Goal: Use online tool/utility: Utilize a website feature to perform a specific function

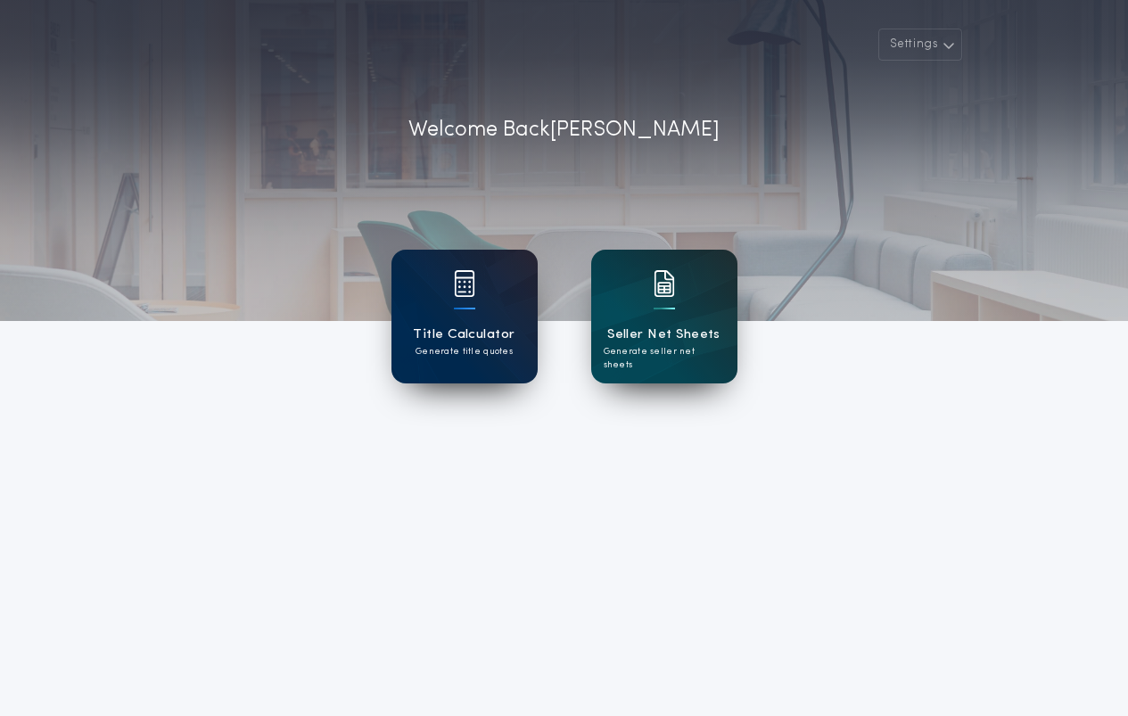
click at [470, 325] on h1 "Title Calculator" at bounding box center [464, 335] width 102 height 21
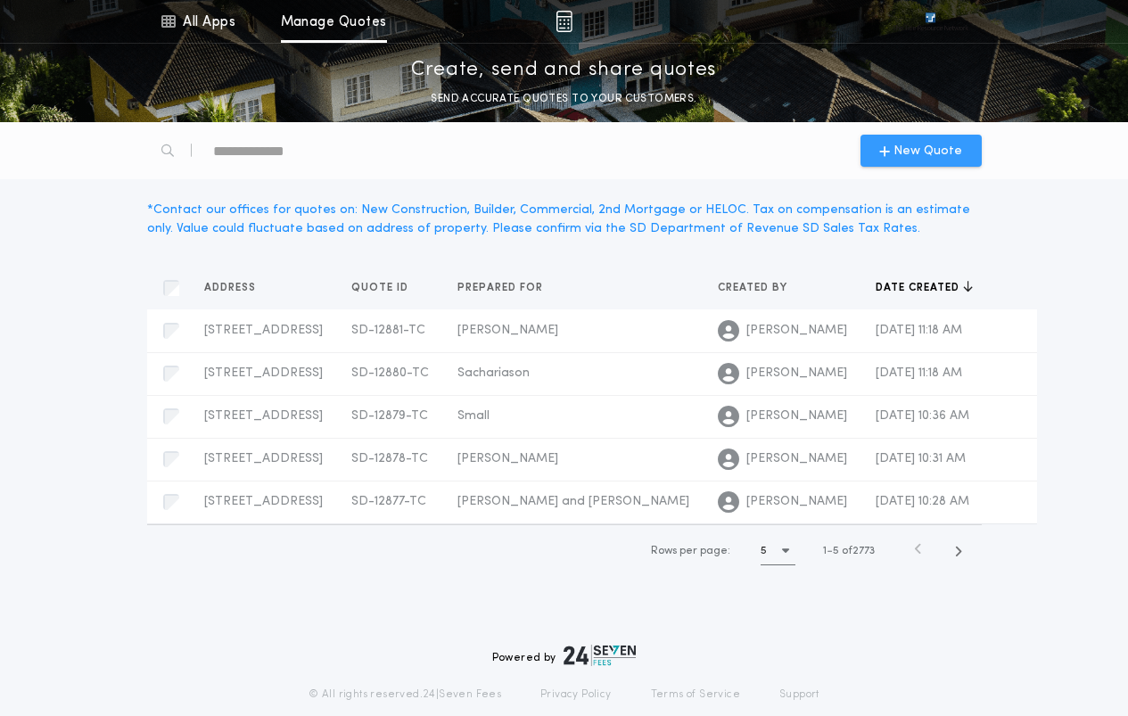
click at [905, 151] on span "New Quote" at bounding box center [928, 151] width 69 height 19
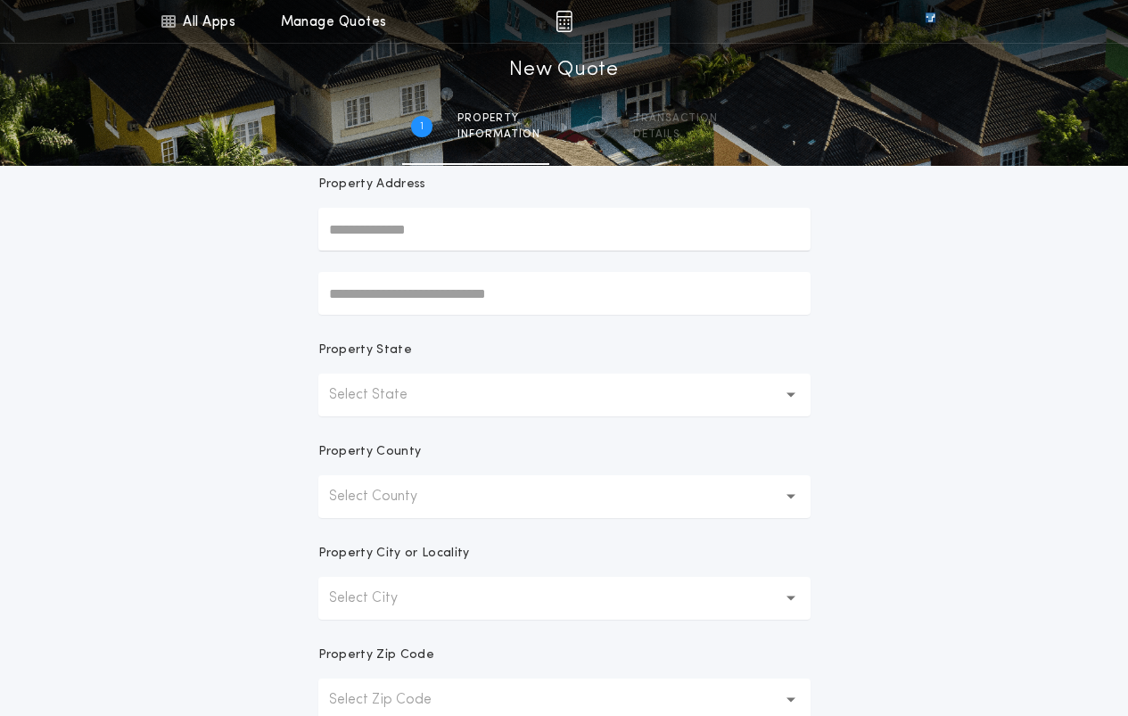
scroll to position [178, 0]
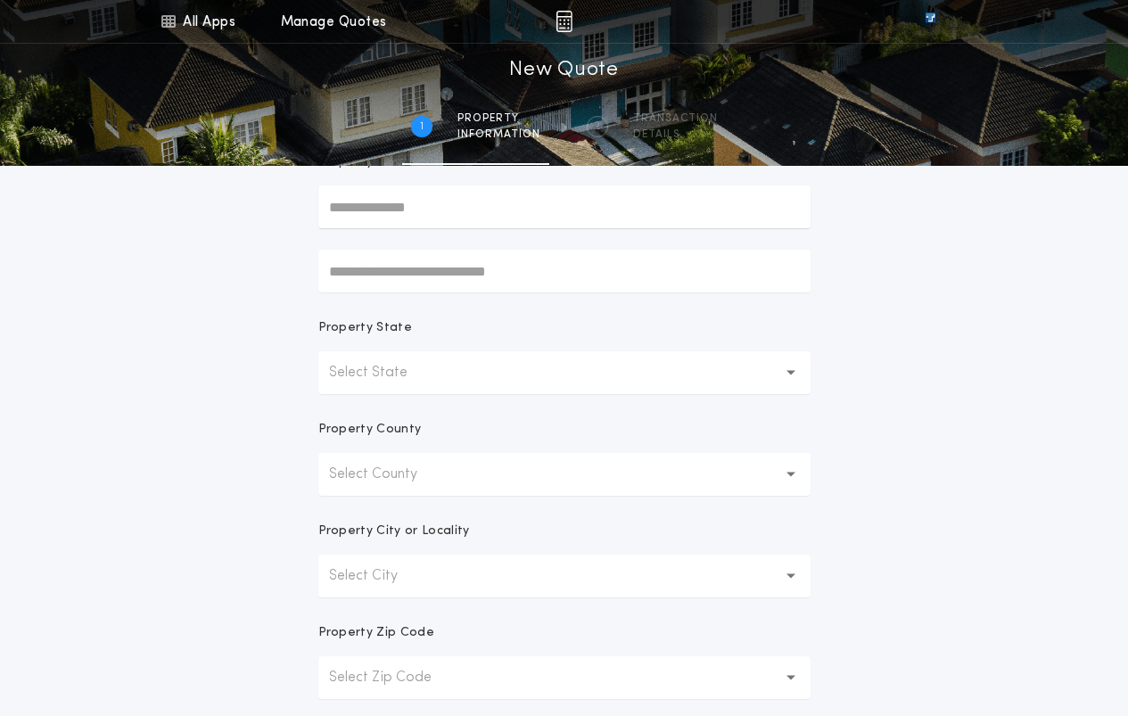
click at [466, 475] on button "Select County" at bounding box center [564, 474] width 492 height 43
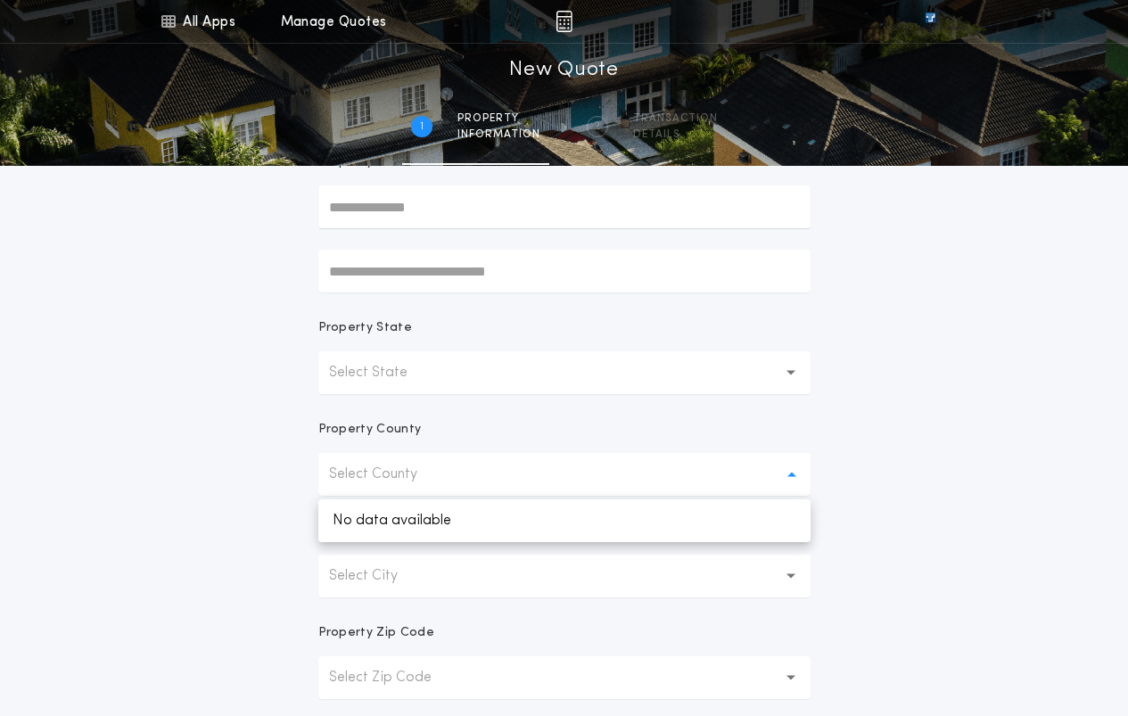
click at [459, 477] on button "Select County" at bounding box center [564, 474] width 492 height 43
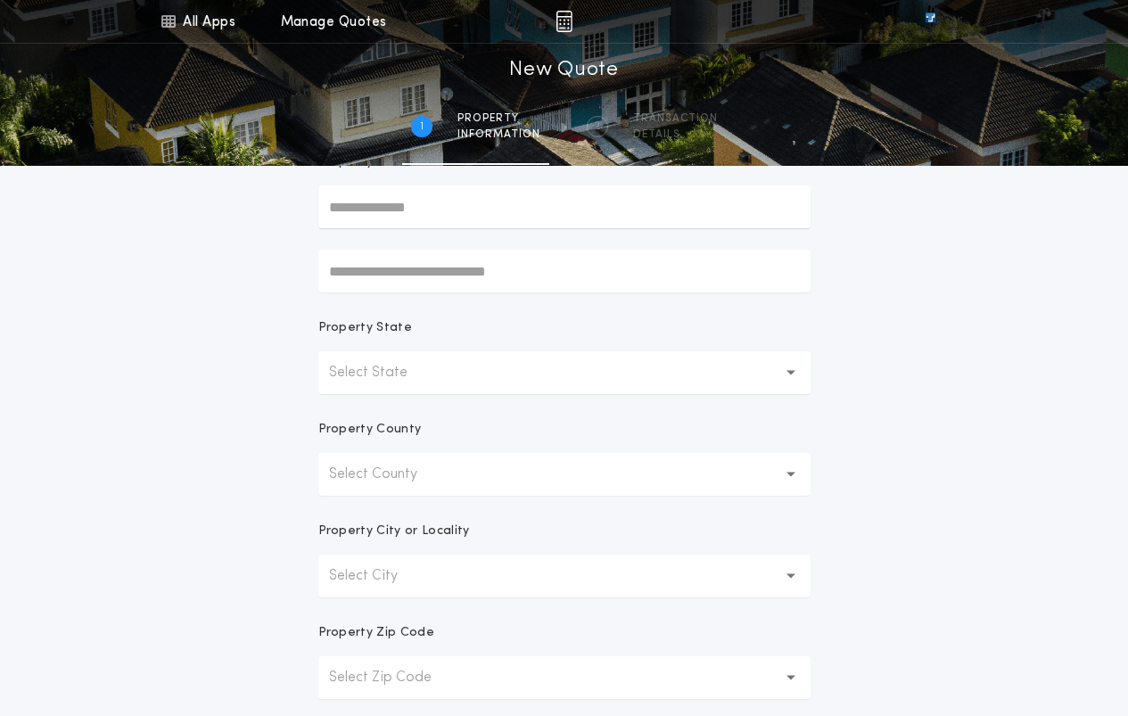
click at [481, 368] on button "Select State" at bounding box center [564, 372] width 492 height 43
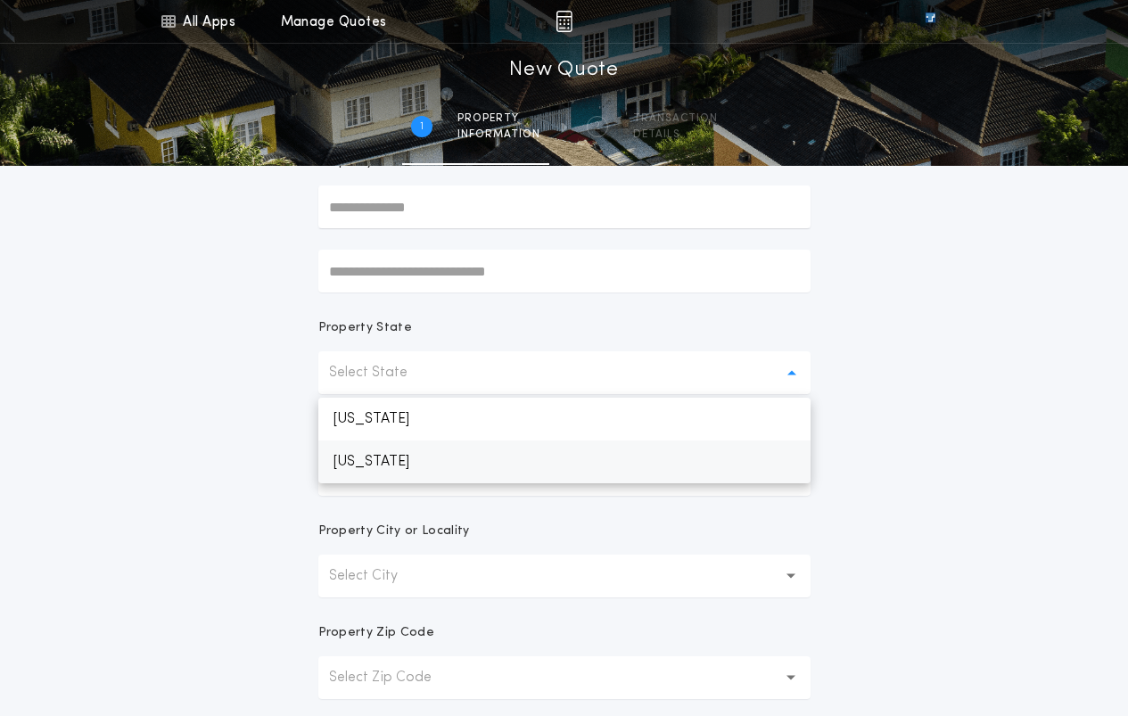
click at [434, 467] on p "[US_STATE]" at bounding box center [564, 462] width 492 height 43
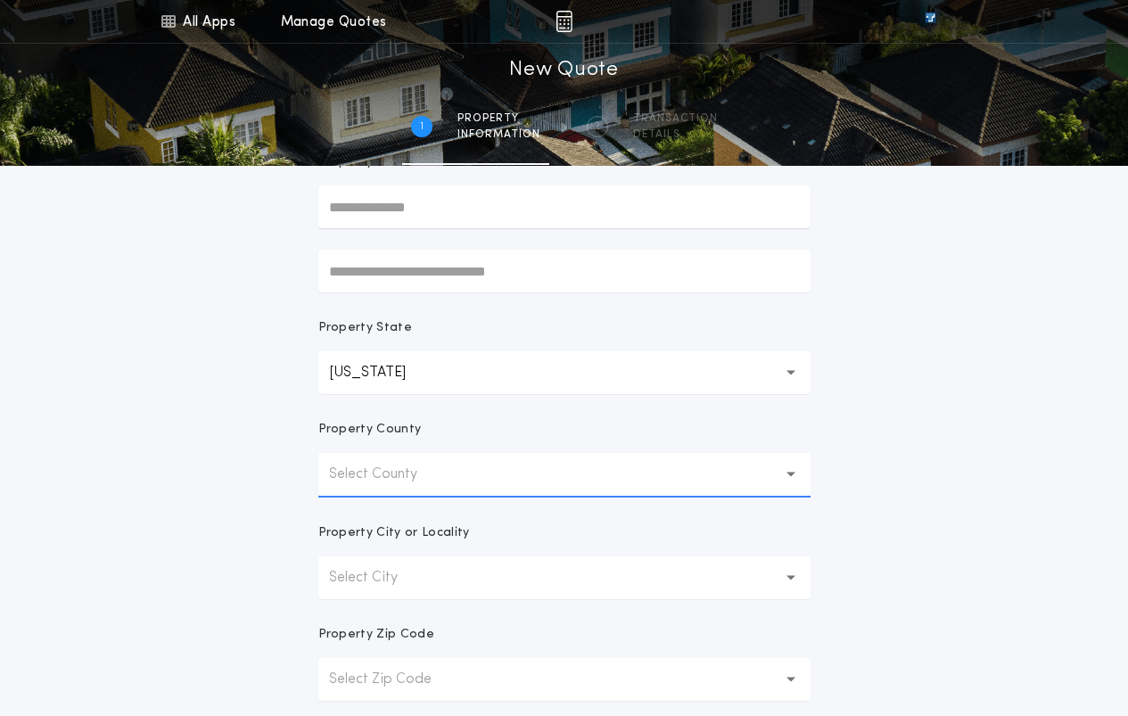
click at [430, 476] on p "Select County" at bounding box center [387, 474] width 117 height 21
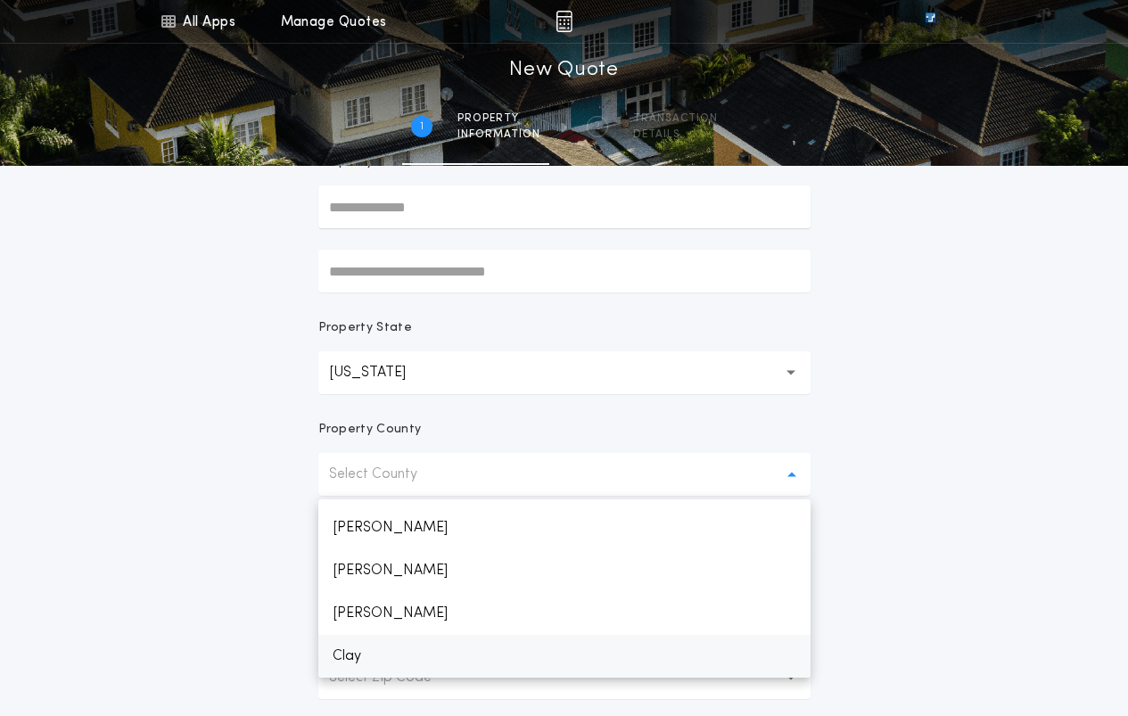
scroll to position [421, 0]
click at [352, 659] on p "Codington" at bounding box center [564, 656] width 492 height 43
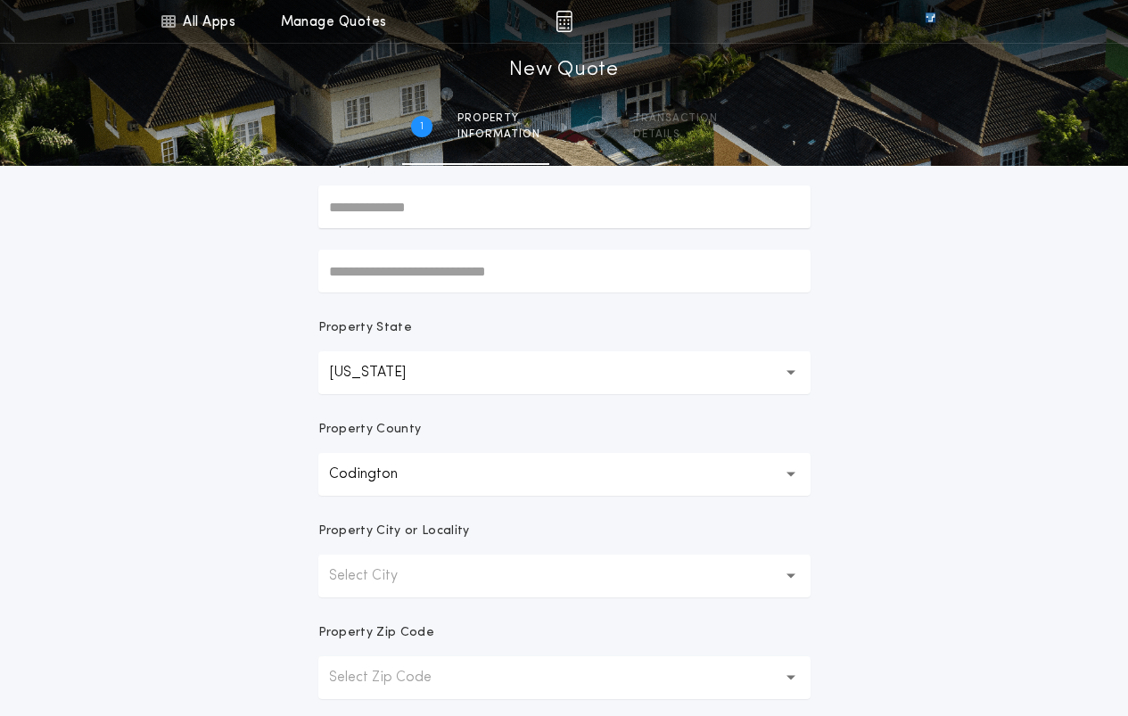
click at [466, 579] on button "Select City" at bounding box center [564, 576] width 492 height 43
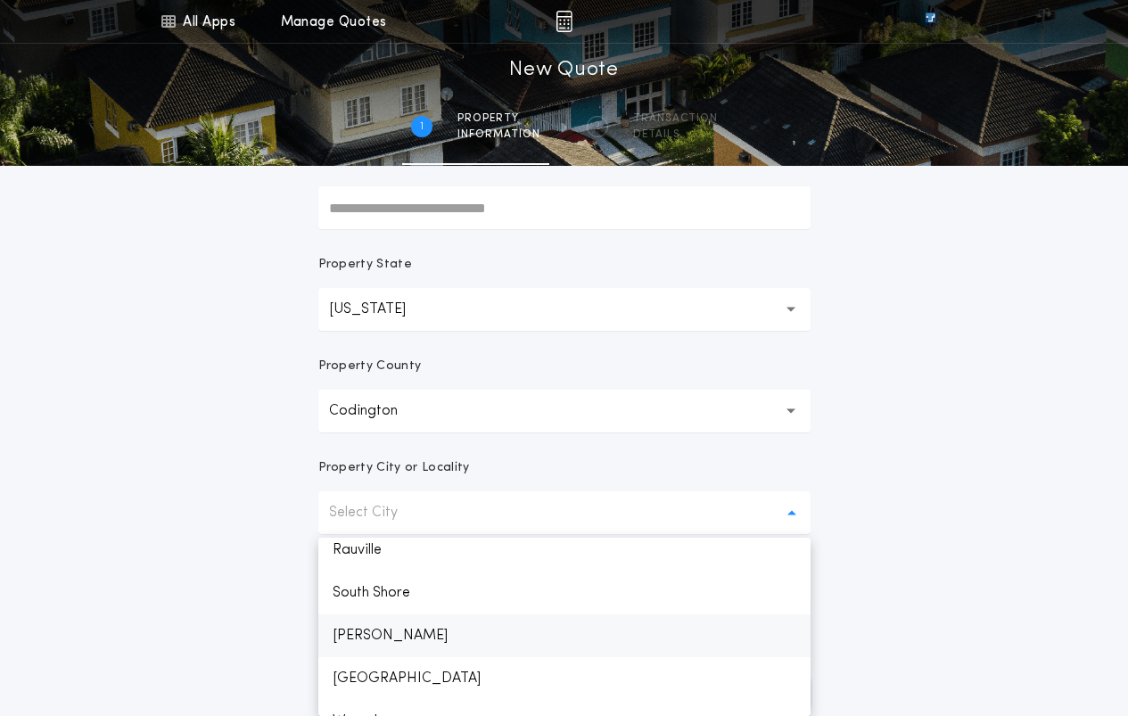
scroll to position [378, 0]
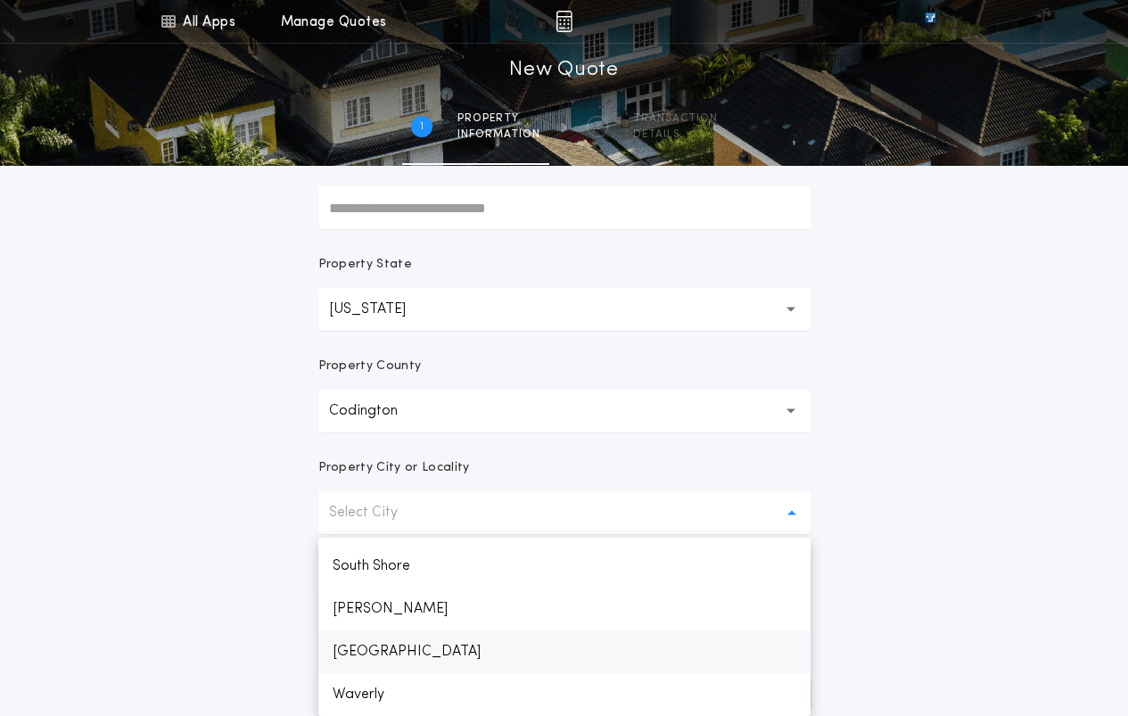
click at [387, 652] on p "[GEOGRAPHIC_DATA]" at bounding box center [564, 652] width 492 height 43
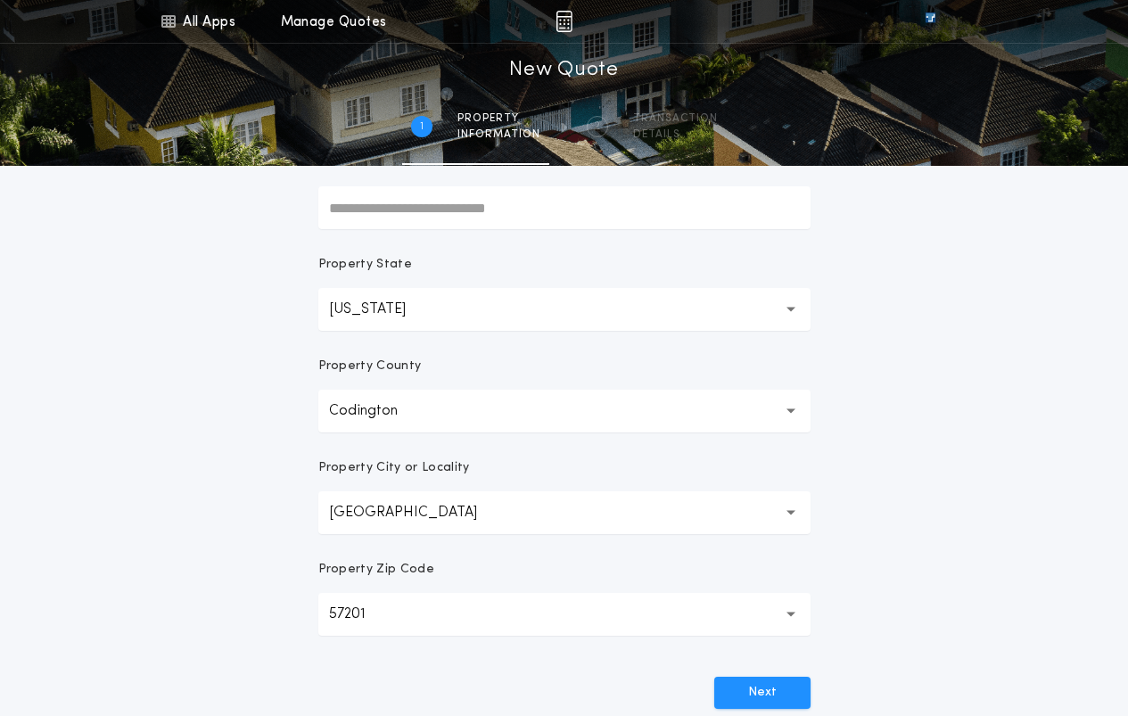
click at [943, 543] on div "All Apps Title Calculator Seller Net Sheets Menu All Apps Manage Quotes 1 /2 Ne…" at bounding box center [564, 268] width 1128 height 1020
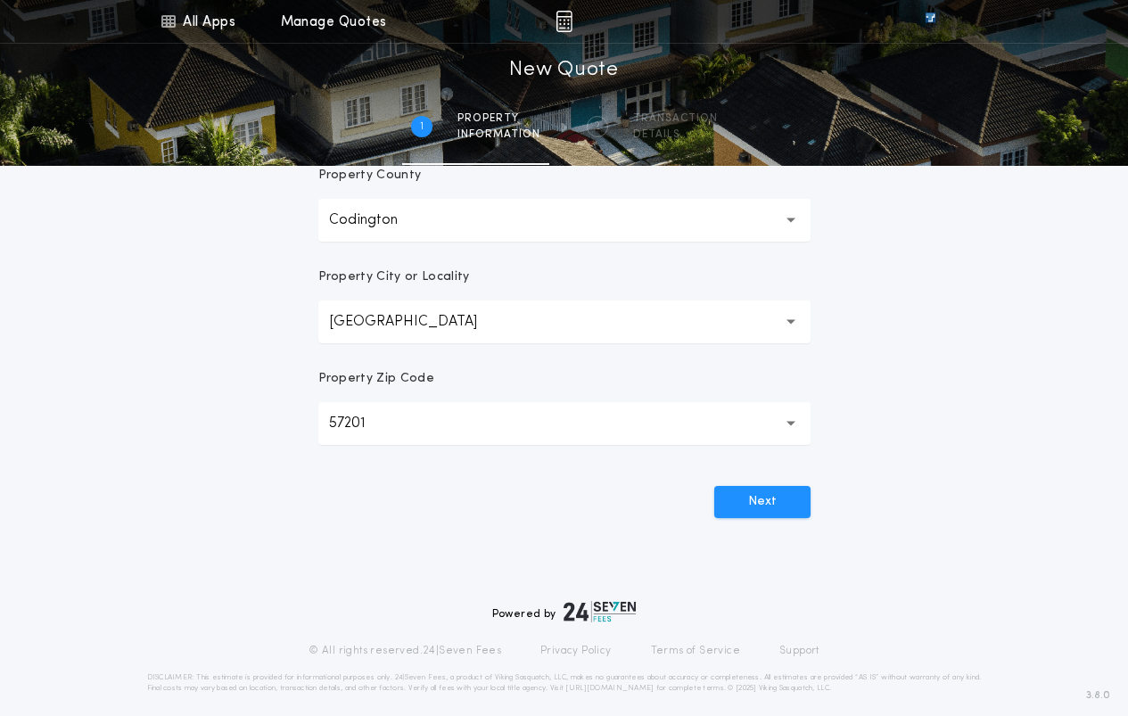
scroll to position [446, 0]
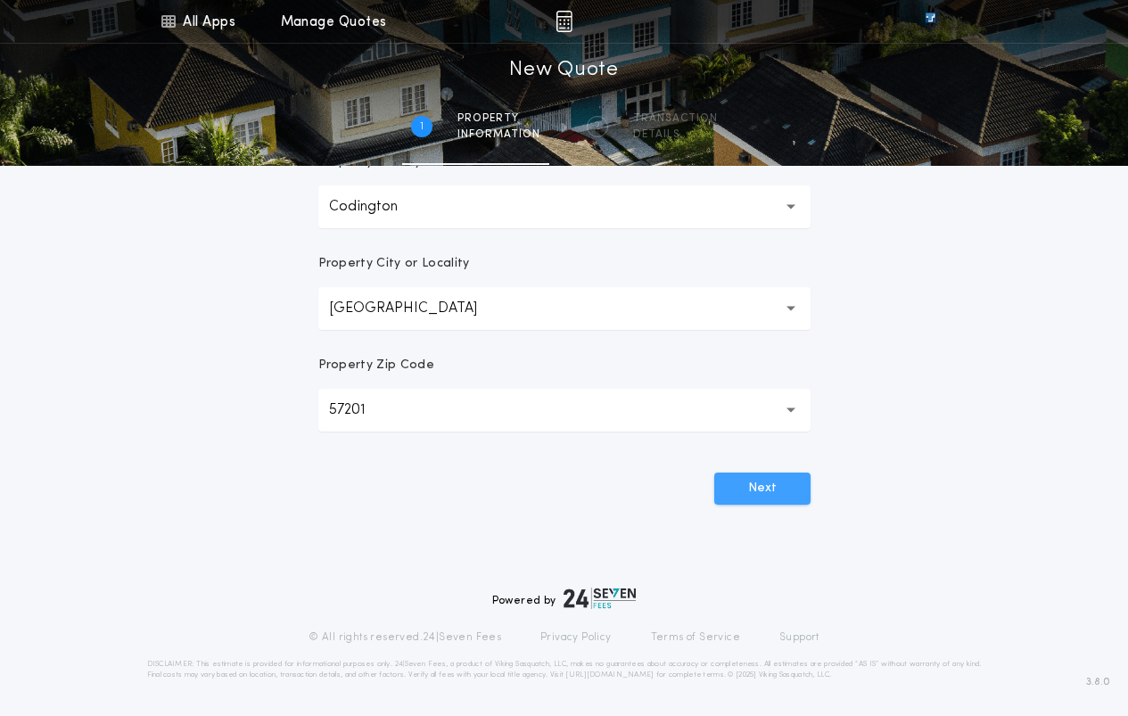
click at [788, 483] on button "Next" at bounding box center [762, 489] width 96 height 32
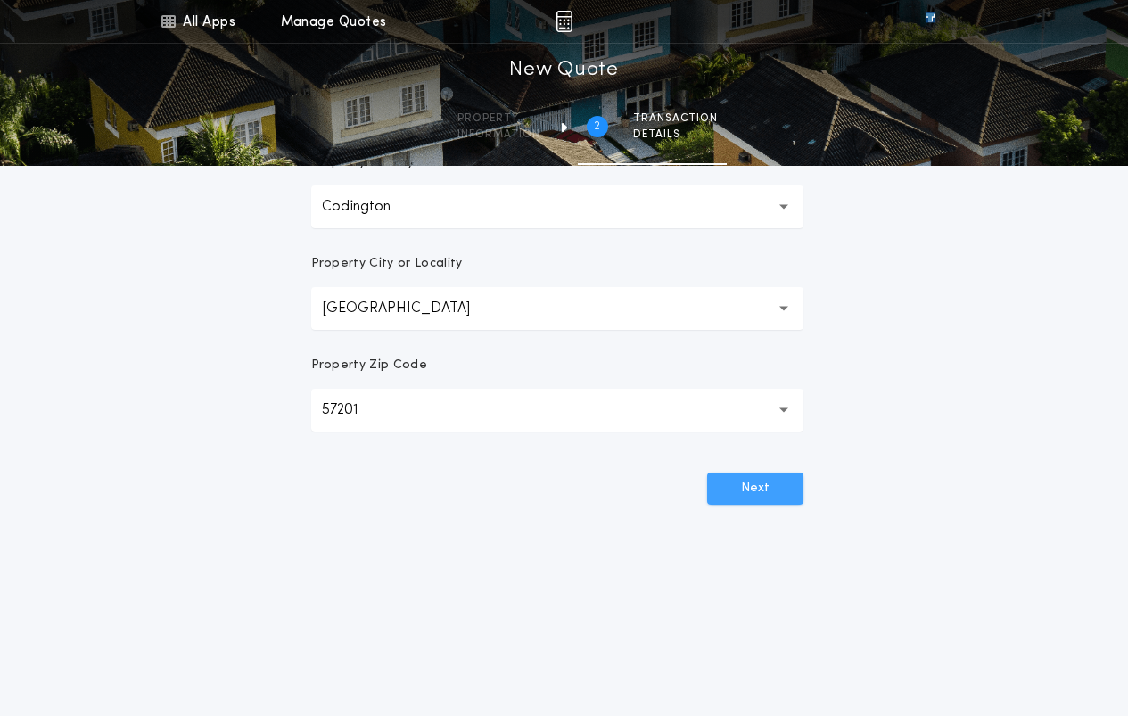
scroll to position [0, 0]
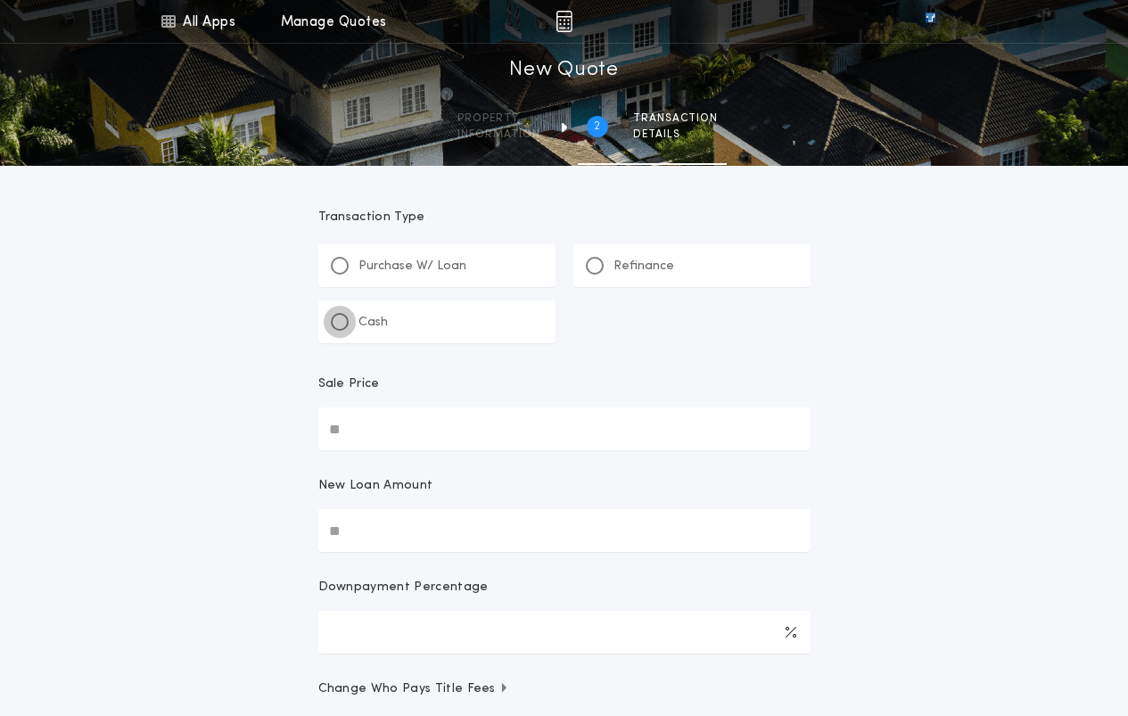
click at [345, 322] on div at bounding box center [340, 322] width 18 height 18
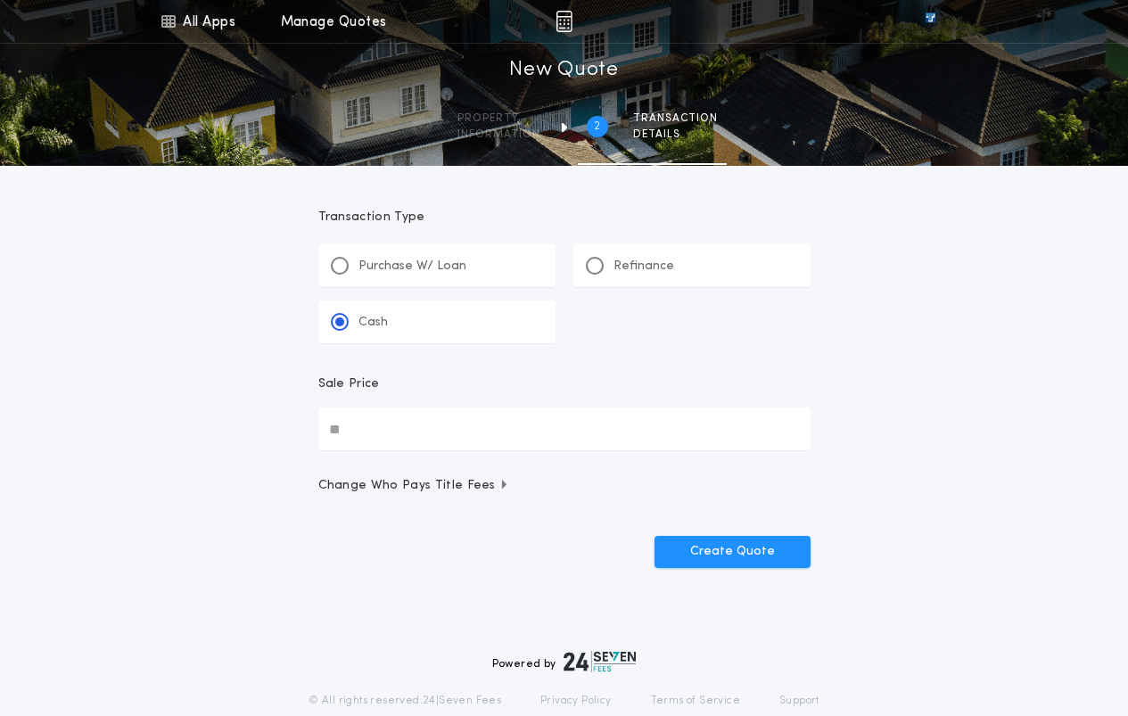
click at [450, 425] on input "Sale Price" at bounding box center [564, 429] width 492 height 43
drag, startPoint x: 425, startPoint y: 429, endPoint x: 231, endPoint y: 419, distance: 194.7
click at [231, 419] on div "All Apps Title Calculator Seller Net Sheets Menu All Apps Manage Quotes 2 /2 Ne…" at bounding box center [564, 318] width 1128 height 637
type input "********"
click at [722, 549] on button "Create Quote" at bounding box center [733, 552] width 156 height 32
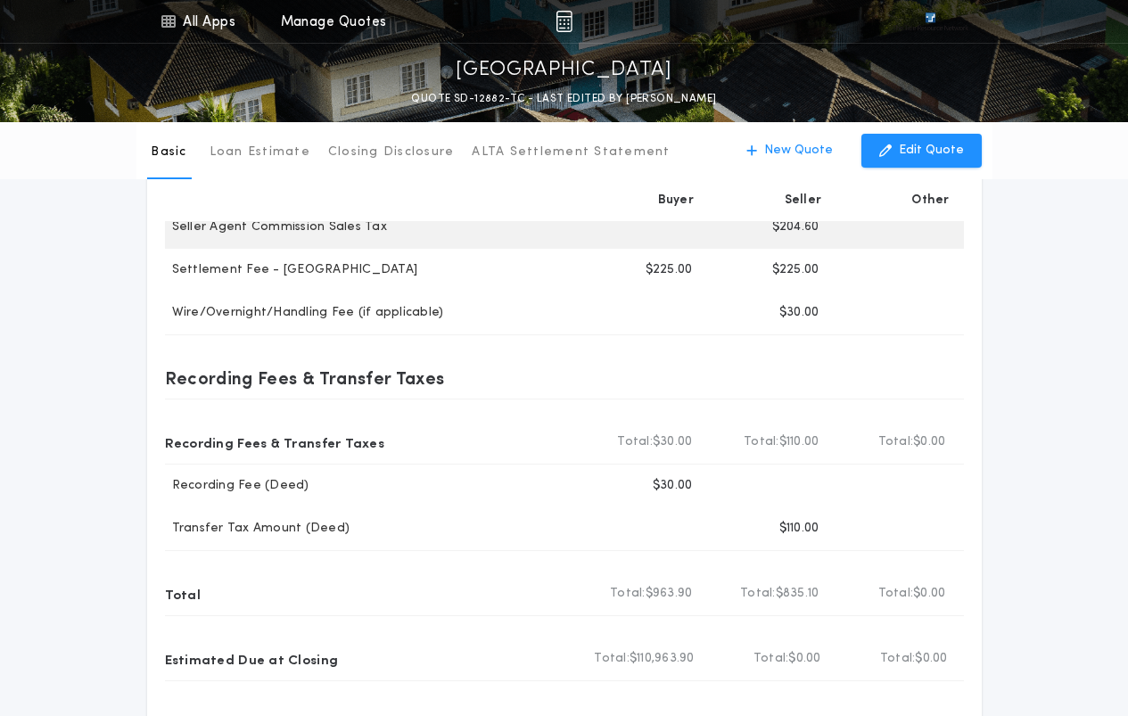
scroll to position [446, 0]
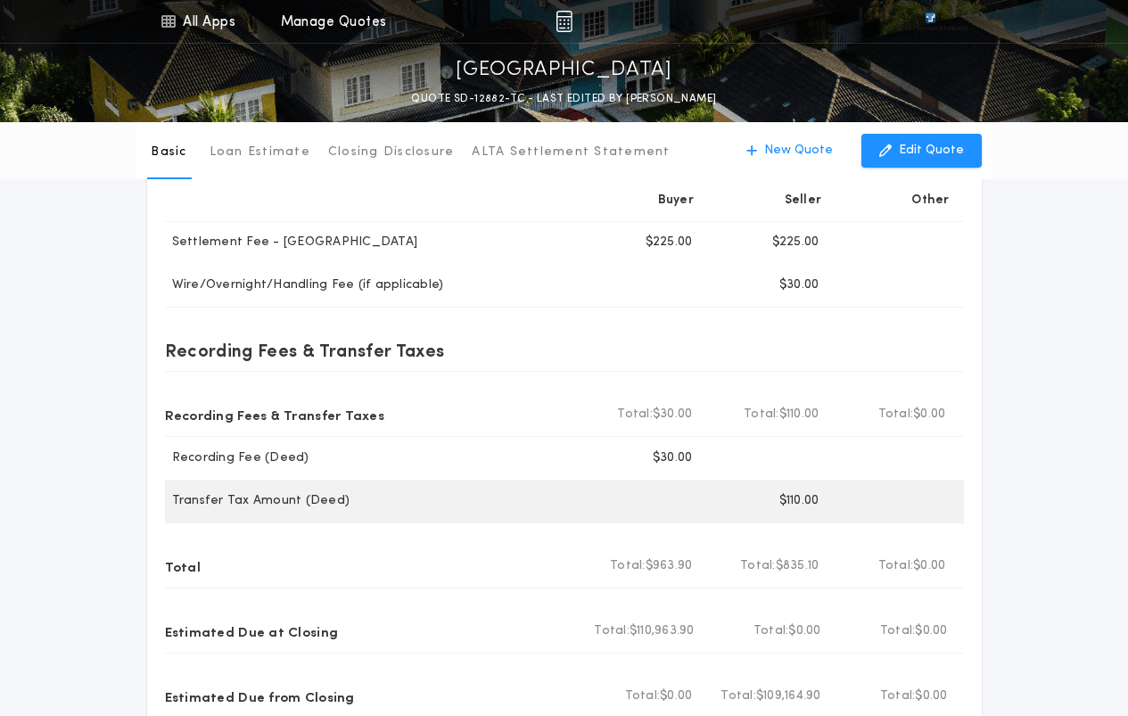
click at [700, 508] on div "Buyer" at bounding box center [643, 501] width 127 height 43
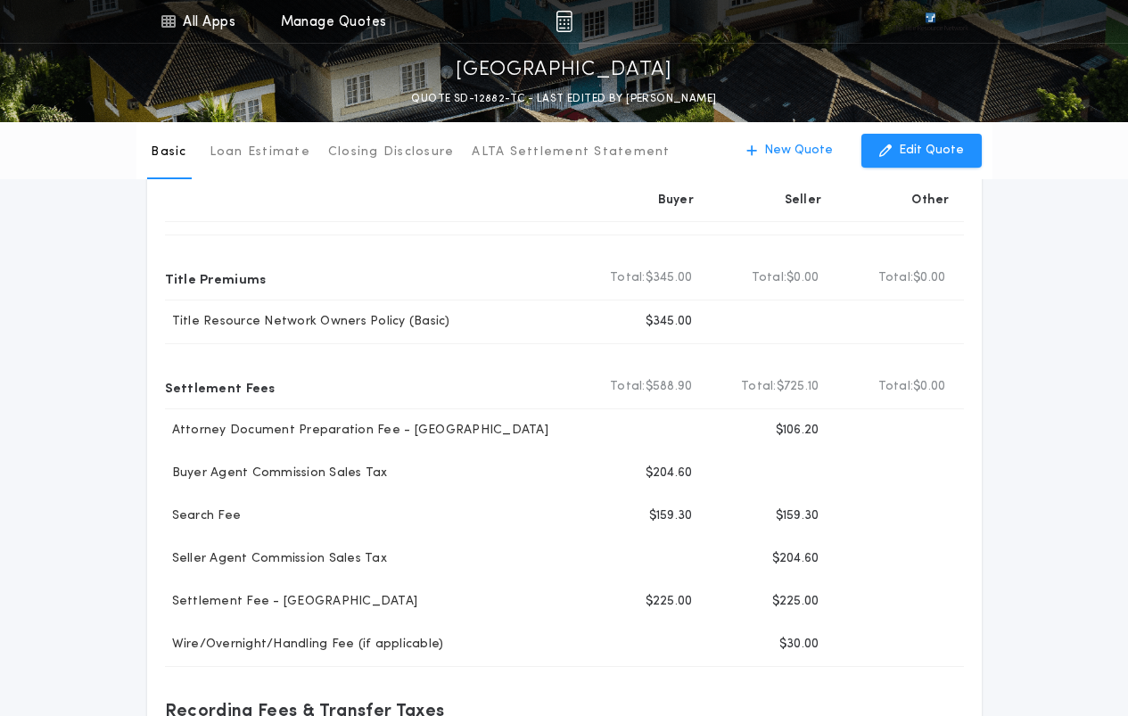
scroll to position [0, 0]
